Goal: Contribute content

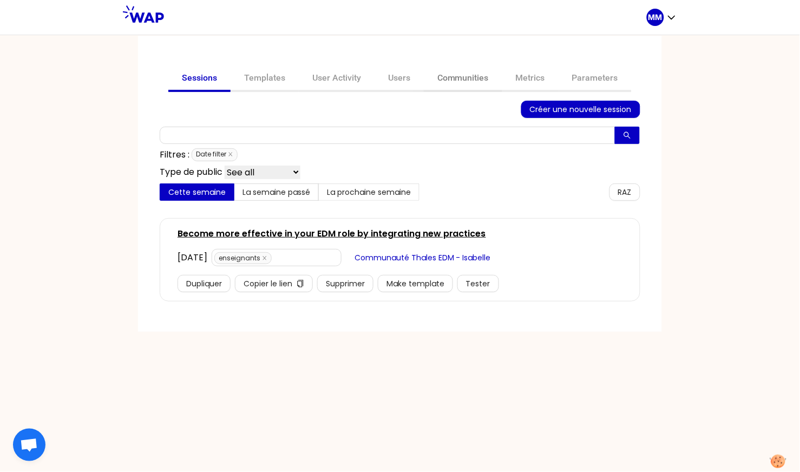
click at [461, 79] on link "Communities" at bounding box center [463, 79] width 78 height 26
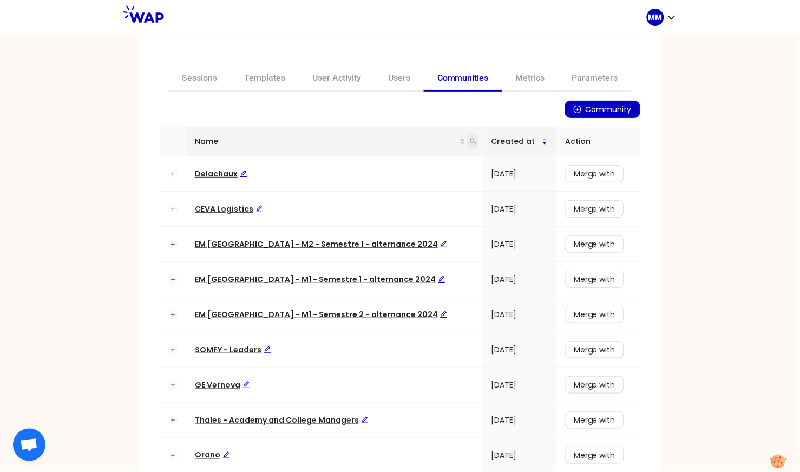
click at [468, 140] on span at bounding box center [473, 141] width 11 height 16
click at [424, 163] on input "text" at bounding box center [401, 163] width 102 height 17
type input "somfy"
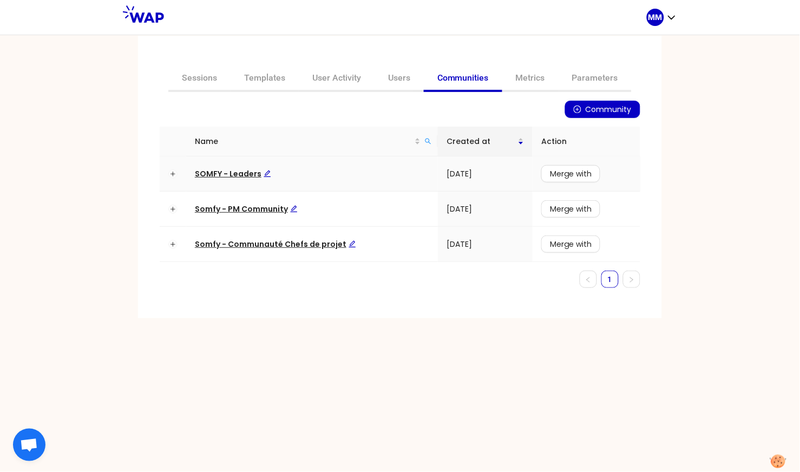
click at [237, 172] on span "SOMFY - Leaders" at bounding box center [233, 173] width 76 height 11
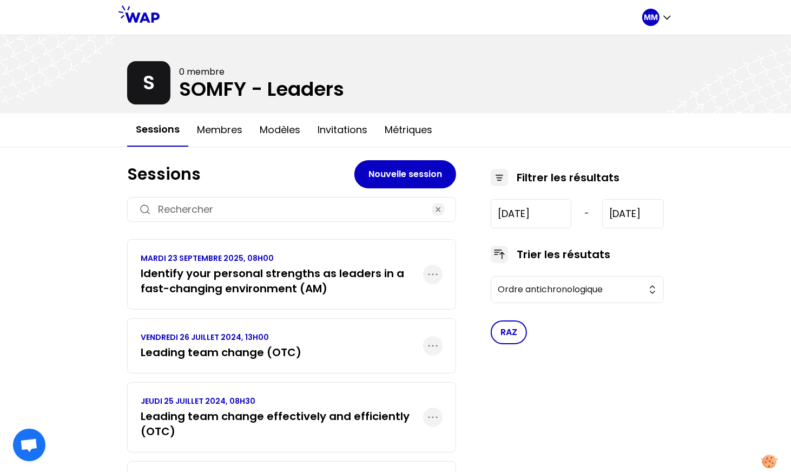
click at [288, 288] on h3 "Identify your personal strengths as leaders in a fast-changing environment (AM)" at bounding box center [282, 281] width 282 height 30
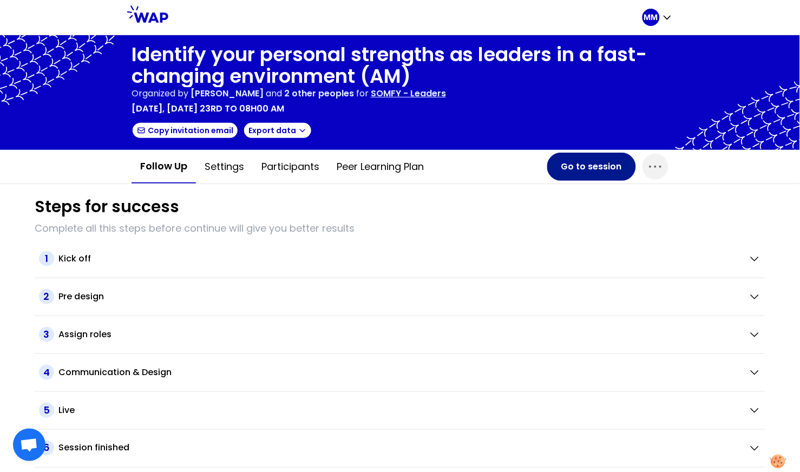
click at [560, 166] on button "Go to session" at bounding box center [591, 167] width 89 height 28
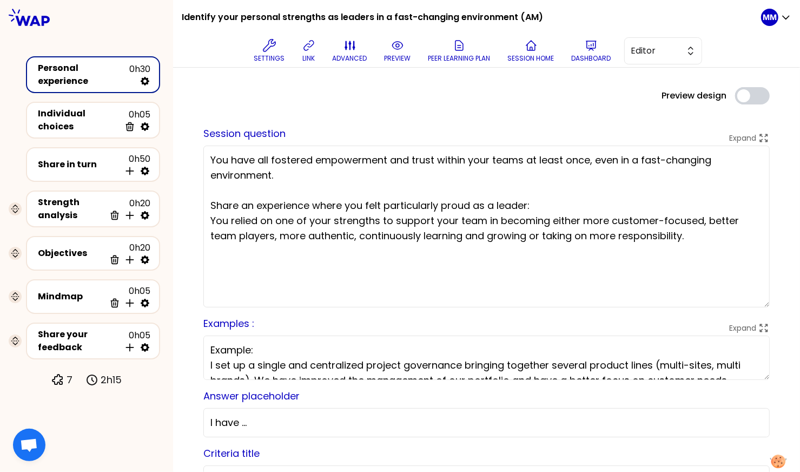
drag, startPoint x: 758, startPoint y: 230, endPoint x: 746, endPoint y: 305, distance: 76.1
click at [746, 305] on textarea "You have all fostered empowerment and trust within your teams at least once, ev…" at bounding box center [486, 227] width 567 height 162
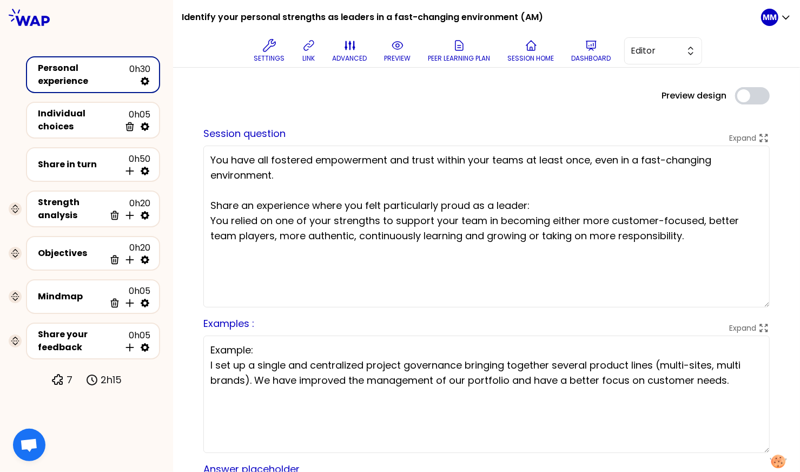
drag, startPoint x: 755, startPoint y: 378, endPoint x: 723, endPoint y: 418, distance: 51.2
click at [748, 451] on textarea "Example: I set up a single and centralized project governance bringing together…" at bounding box center [486, 393] width 567 height 117
drag, startPoint x: 703, startPoint y: 237, endPoint x: 184, endPoint y: 219, distance: 519.2
click at [487, 235] on textarea "You have all fostered empowerment and trust within your teams at least once, ev…" at bounding box center [486, 227] width 567 height 162
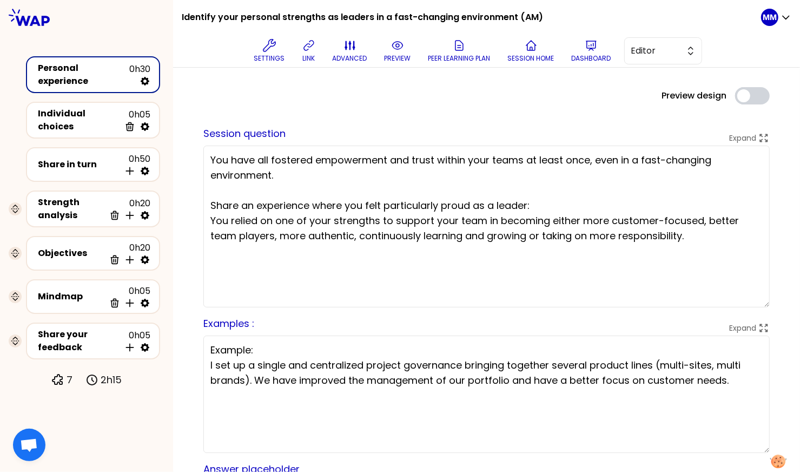
drag, startPoint x: 380, startPoint y: 220, endPoint x: 697, endPoint y: 233, distance: 317.4
click at [696, 233] on textarea "You have all fostered empowerment and trust within your teams at least once, ev…" at bounding box center [486, 227] width 567 height 162
click at [594, 266] on textarea "You have all fostered empowerment and trust within your teams at least once, ev…" at bounding box center [486, 227] width 567 height 162
drag, startPoint x: 488, startPoint y: 220, endPoint x: 720, endPoint y: 237, distance: 233.3
click at [720, 237] on textarea "You have all fostered empowerment and trust within your teams at least once, ev…" at bounding box center [486, 227] width 567 height 162
